Goal: Check status: Check status

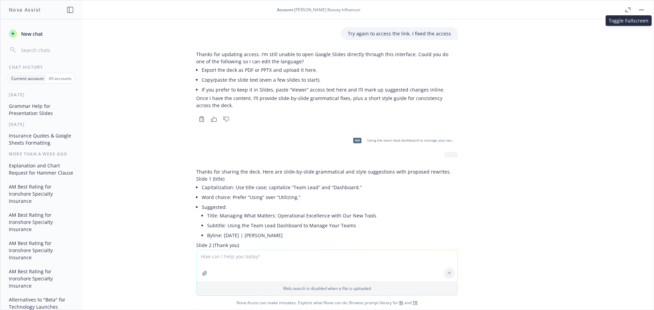
scroll to position [307, 0]
